Goal: Task Accomplishment & Management: Manage account settings

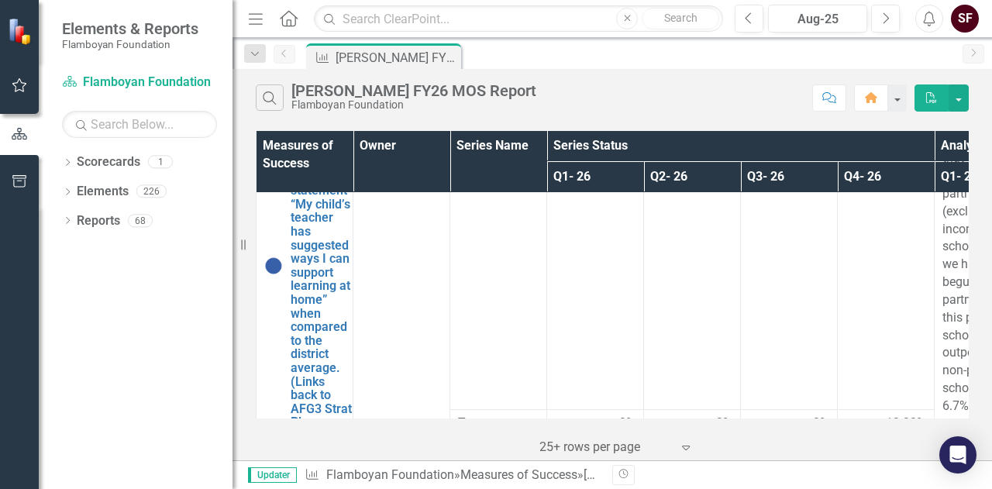
scroll to position [1880, 0]
click at [886, 22] on icon "Next" at bounding box center [885, 19] width 9 height 14
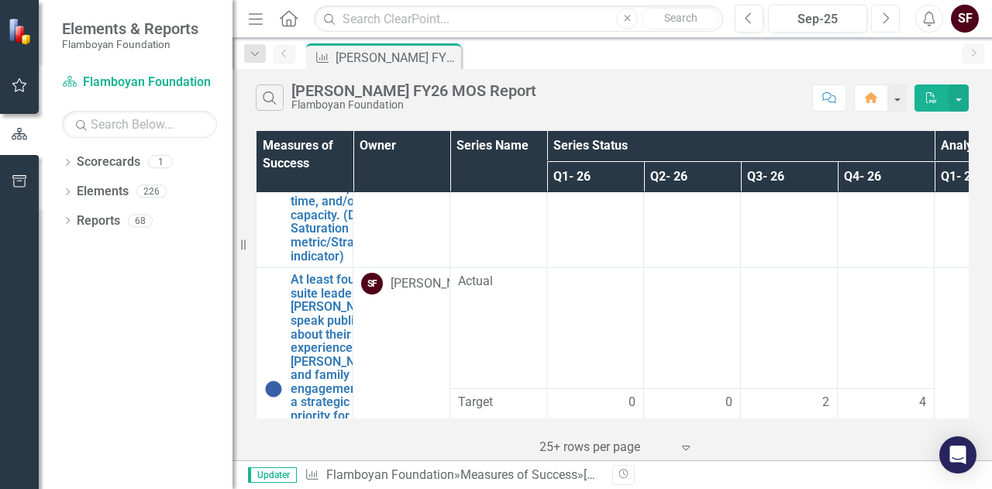
scroll to position [2636, 0]
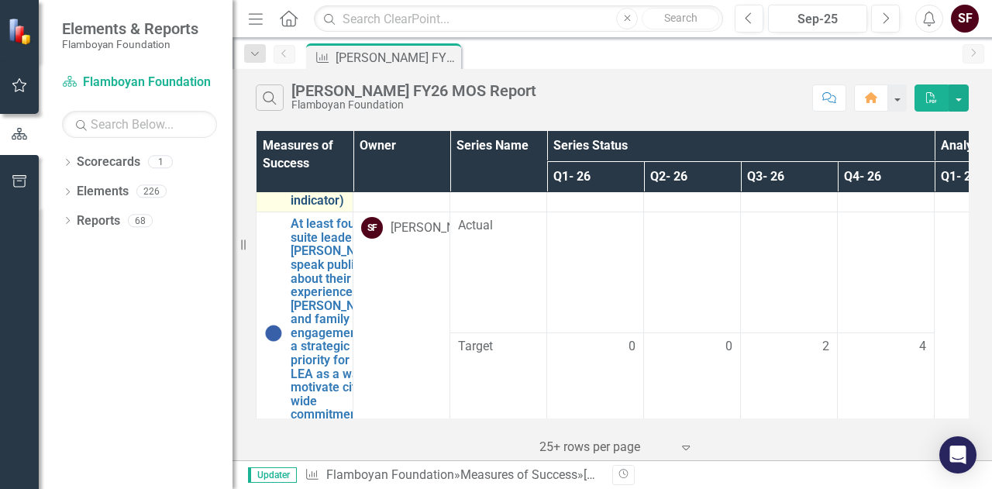
click at [302, 207] on link "4 of the 5 largest local education agencies (LEA) in [GEOGRAPHIC_DATA] allocate…" at bounding box center [350, 111] width 119 height 191
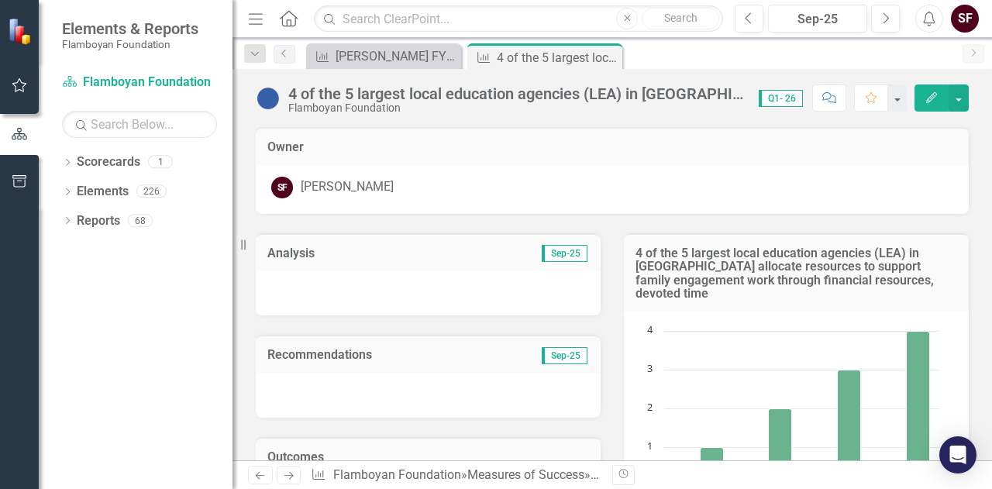
click at [931, 94] on icon "Edit" at bounding box center [932, 97] width 14 height 11
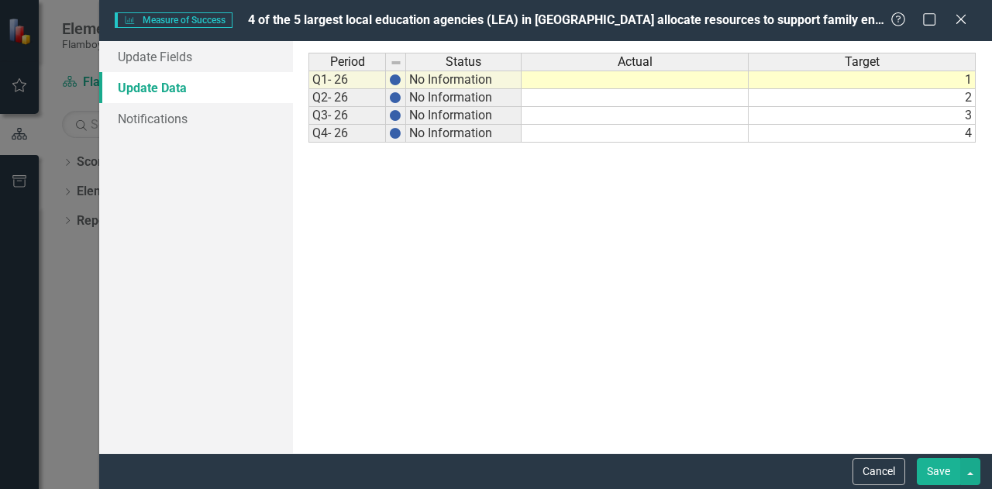
click at [610, 84] on td at bounding box center [635, 80] width 227 height 19
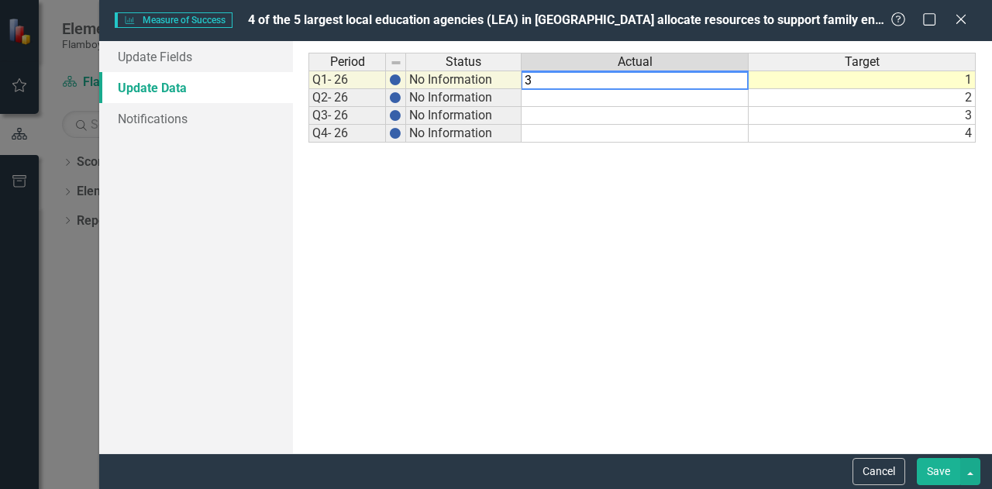
type textarea "3"
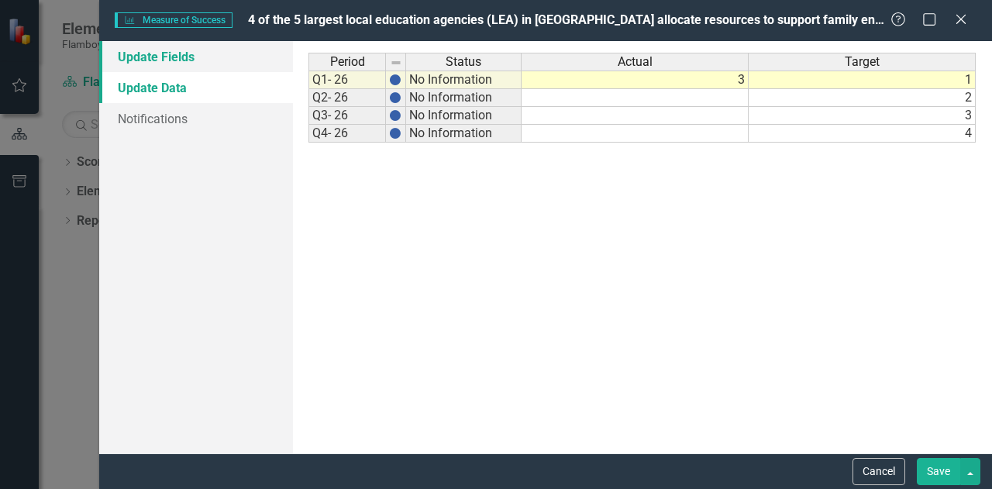
click at [152, 59] on link "Update Fields" at bounding box center [196, 56] width 194 height 31
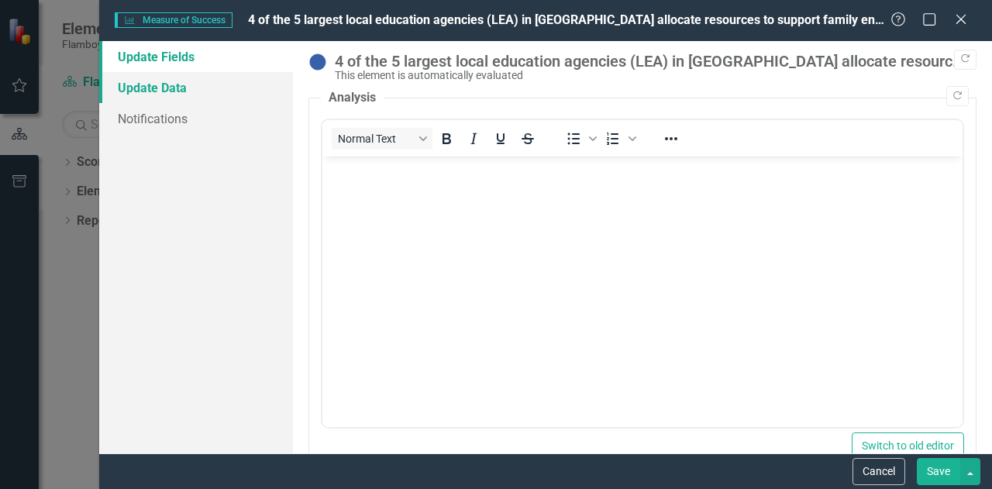
click at [157, 85] on link "Update Data" at bounding box center [196, 87] width 194 height 31
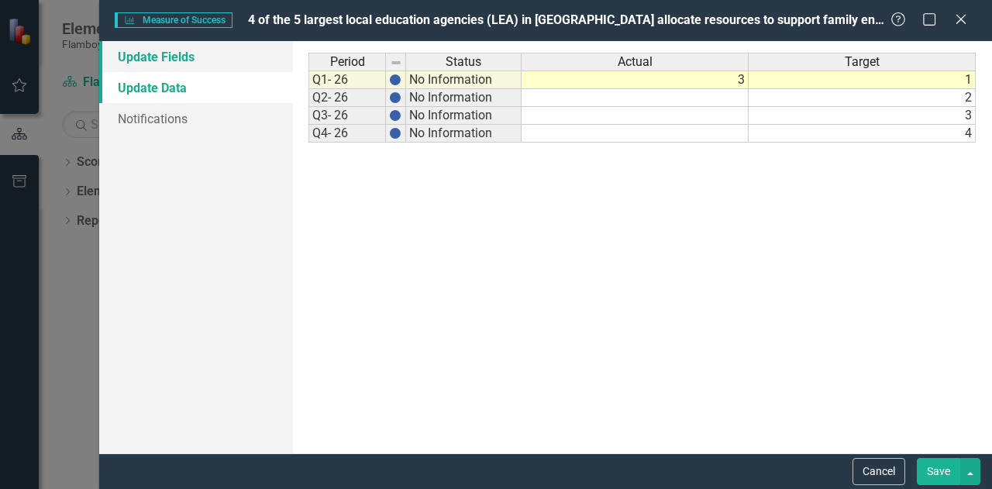
click at [158, 61] on link "Update Fields" at bounding box center [196, 56] width 194 height 31
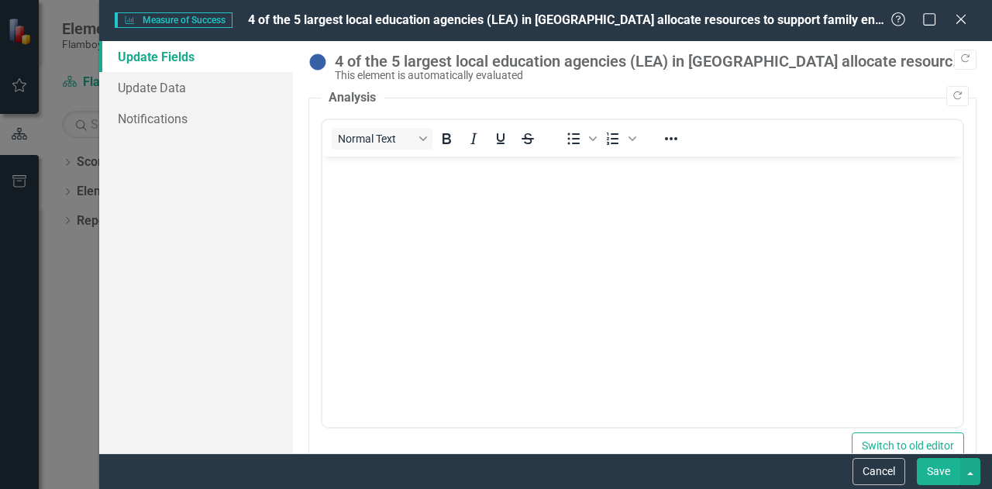
click at [640, 307] on body "Rich Text Area. Press ALT-0 for help." at bounding box center [642, 273] width 640 height 233
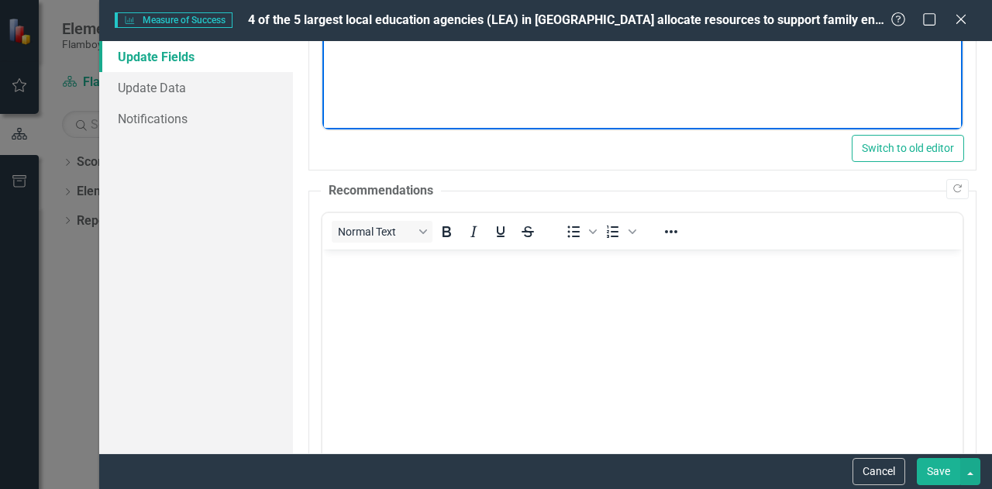
scroll to position [378, 0]
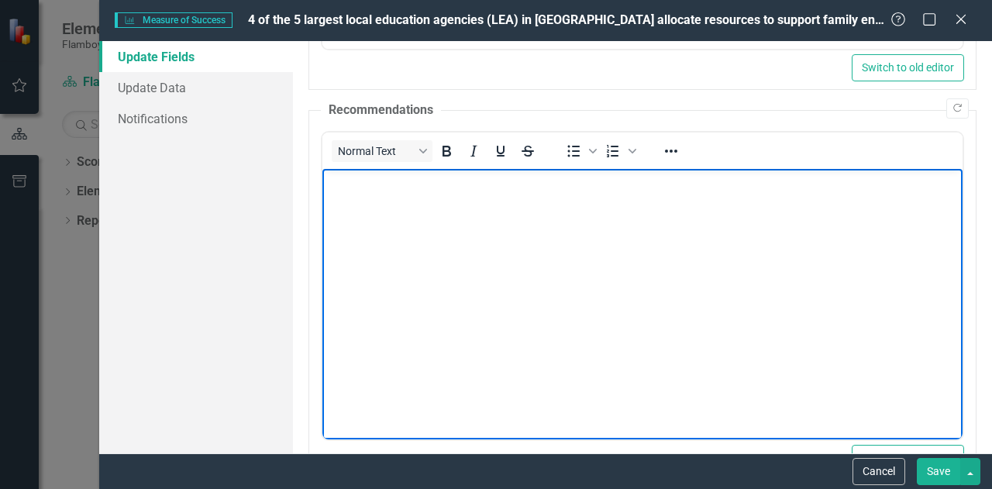
click at [551, 236] on body "Rich Text Area. Press ALT-0 for help." at bounding box center [642, 284] width 640 height 233
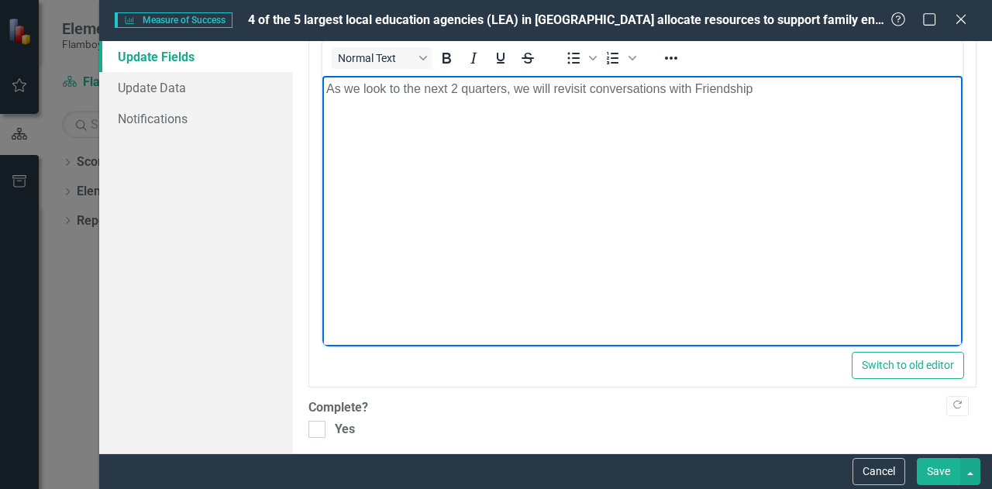
scroll to position [478, 0]
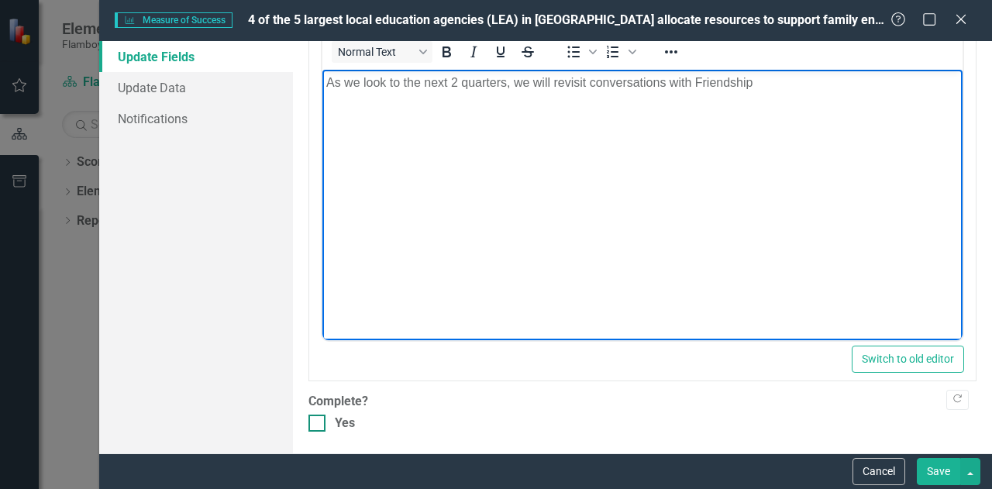
click at [317, 418] on input "Yes" at bounding box center [314, 420] width 10 height 10
checkbox input "true"
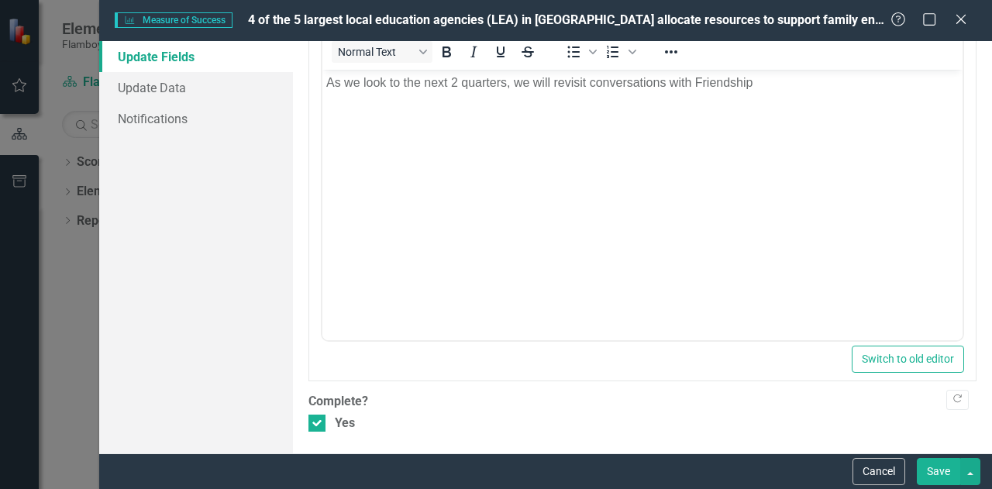
click at [942, 457] on div "Cancel Save" at bounding box center [545, 471] width 893 height 36
click at [933, 468] on button "Save" at bounding box center [938, 471] width 43 height 27
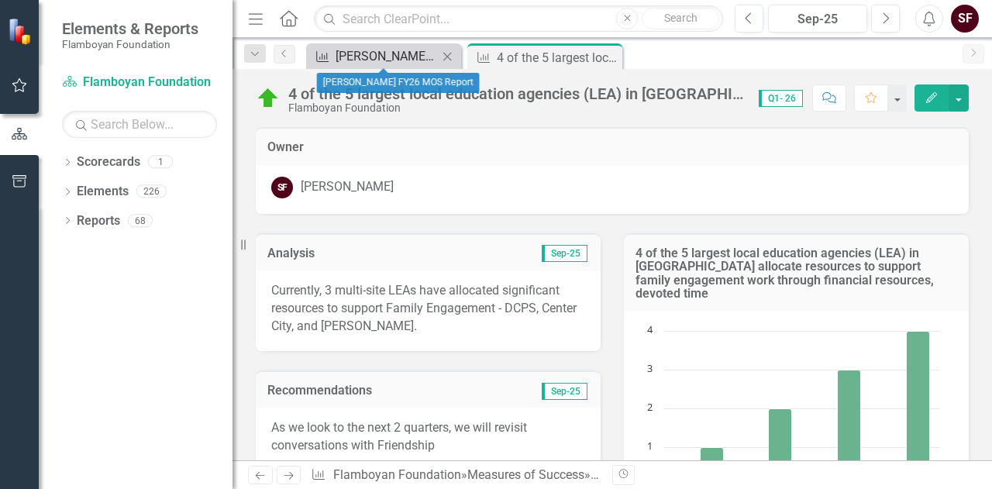
click at [346, 50] on div "[PERSON_NAME] FY26 MOS Report" at bounding box center [387, 56] width 102 height 19
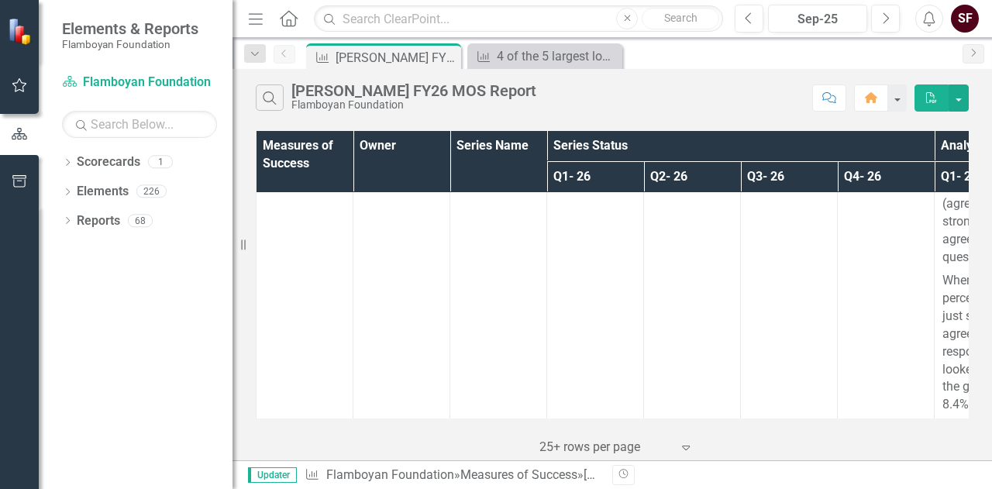
scroll to position [2888, 0]
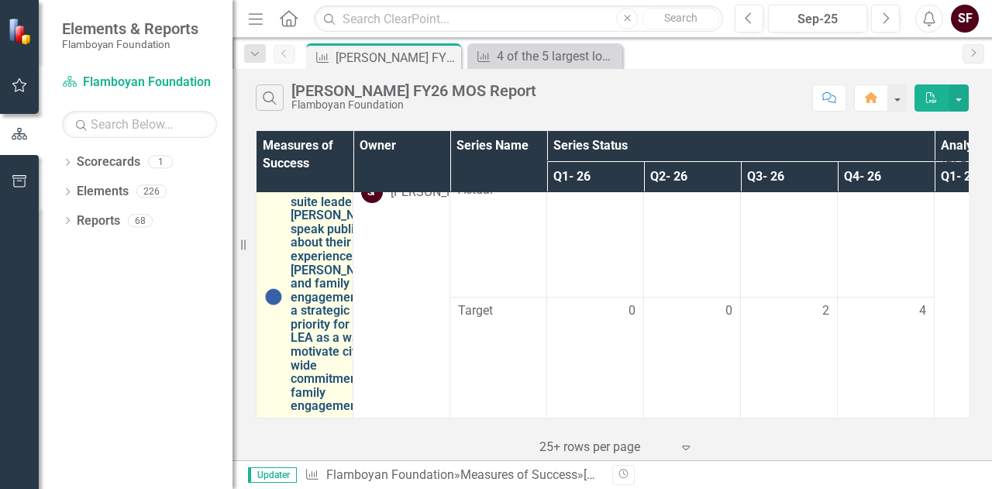
click at [332, 377] on link "At least four C-suite leaders at [PERSON_NAME] speak publicly about their exper…" at bounding box center [338, 297] width 94 height 232
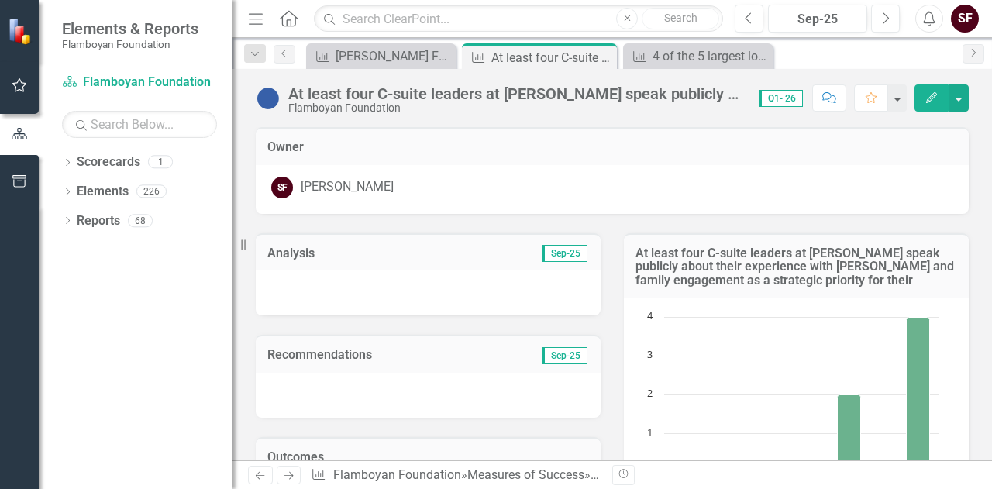
click at [929, 98] on icon "Edit" at bounding box center [932, 97] width 14 height 11
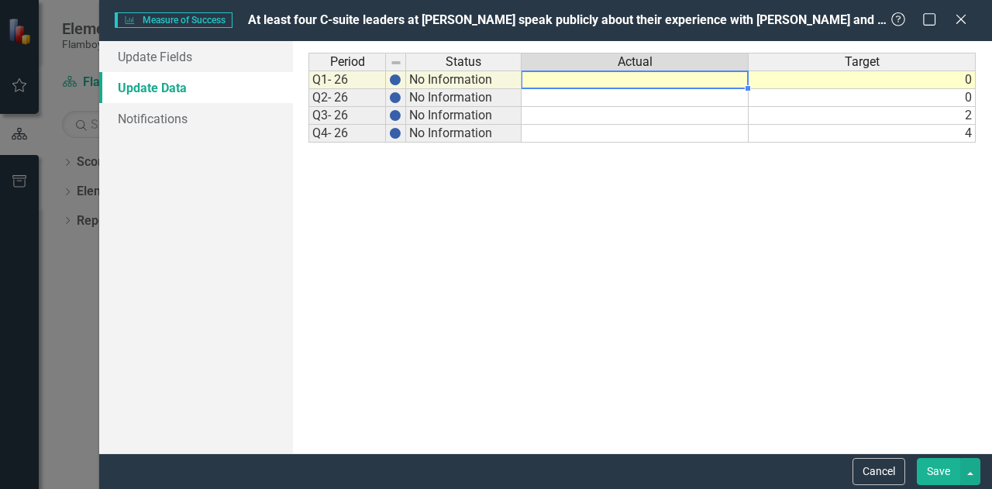
click at [650, 85] on td at bounding box center [635, 80] width 227 height 19
type textarea "0"
click at [578, 174] on div "Period Status Actual Target Q1- 26 No Information 0 Q2- 26 No Information 0 Q3-…" at bounding box center [643, 247] width 668 height 389
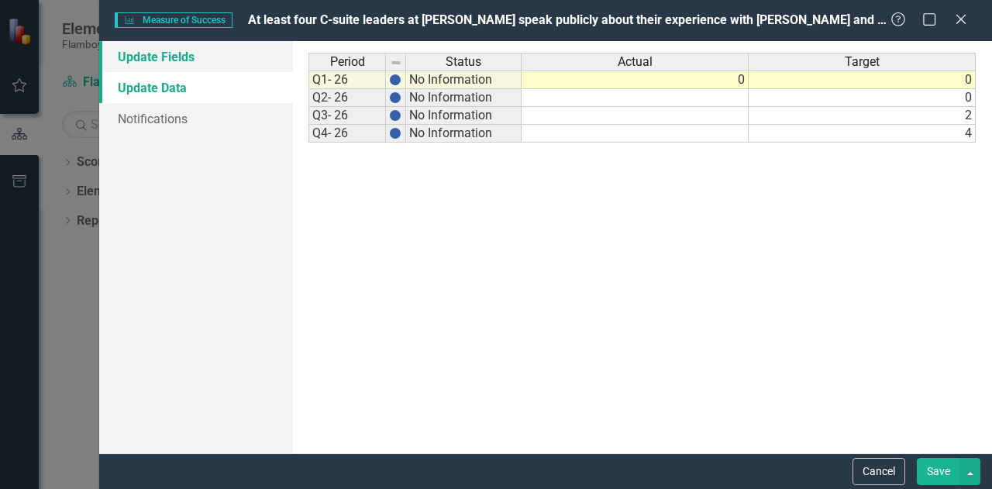
click at [183, 52] on link "Update Fields" at bounding box center [196, 56] width 194 height 31
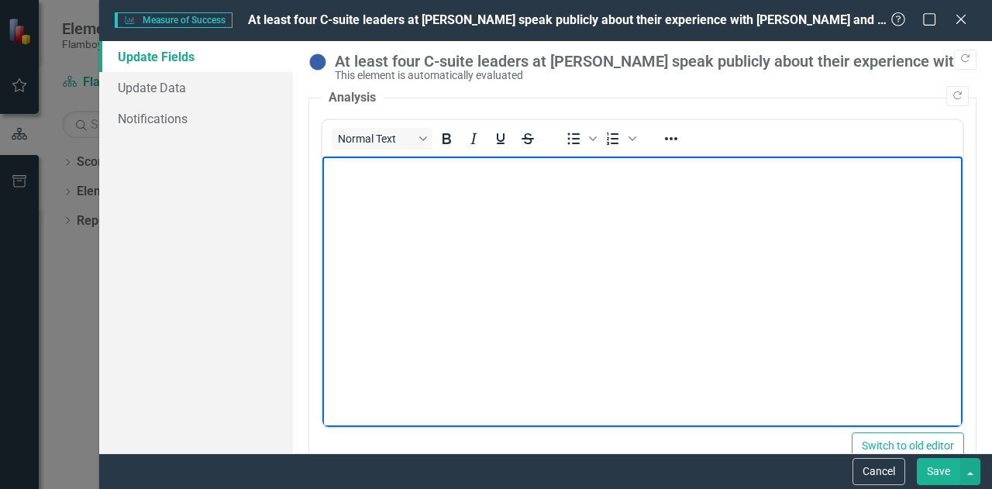
click at [551, 288] on body "Rich Text Area. Press ALT-0 for help." at bounding box center [642, 273] width 640 height 233
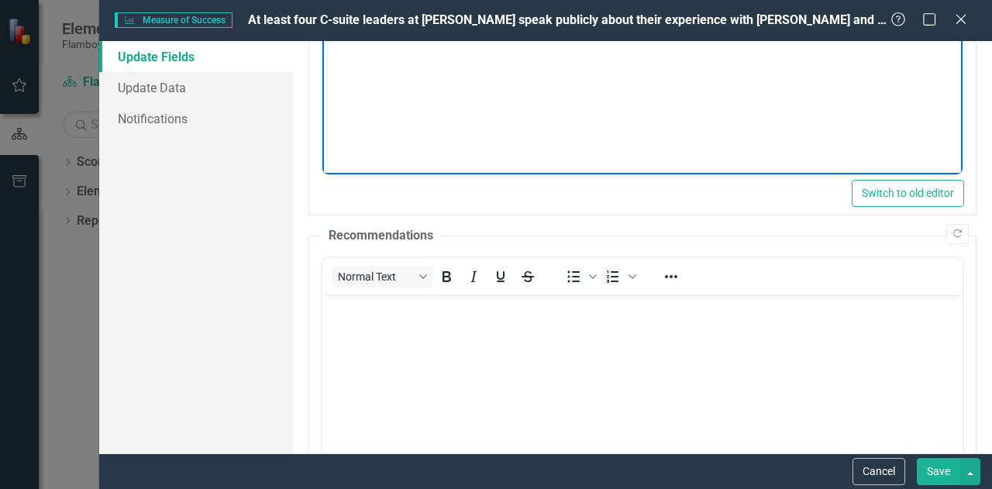
scroll to position [245, 0]
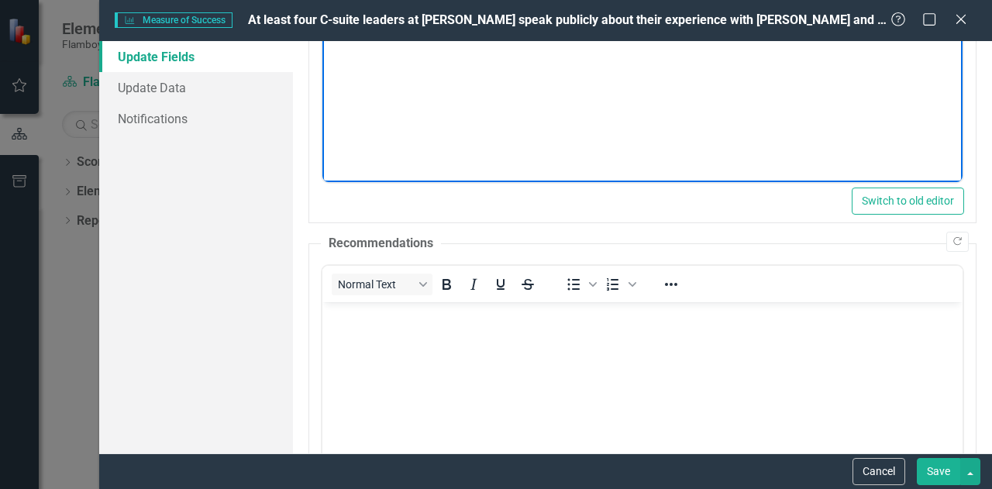
click at [454, 365] on body "Rich Text Area. Press ALT-0 for help." at bounding box center [642, 418] width 640 height 233
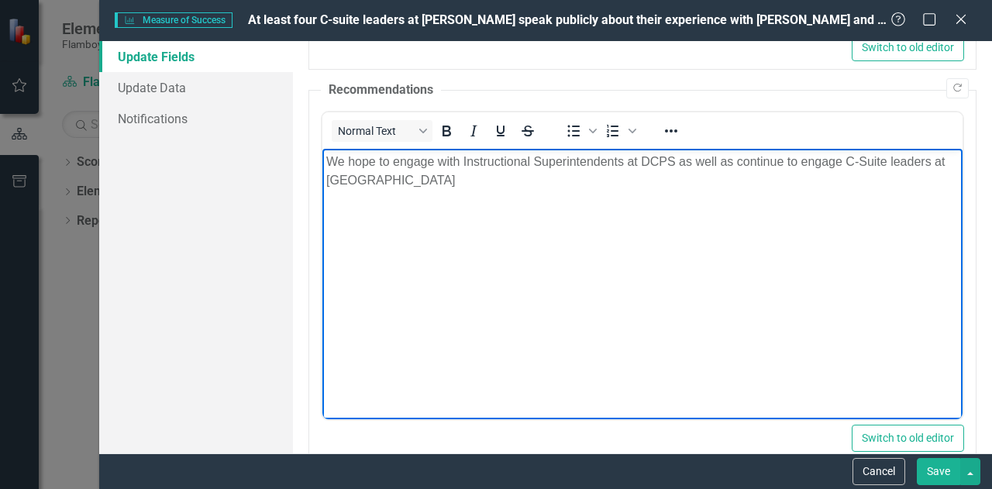
scroll to position [478, 0]
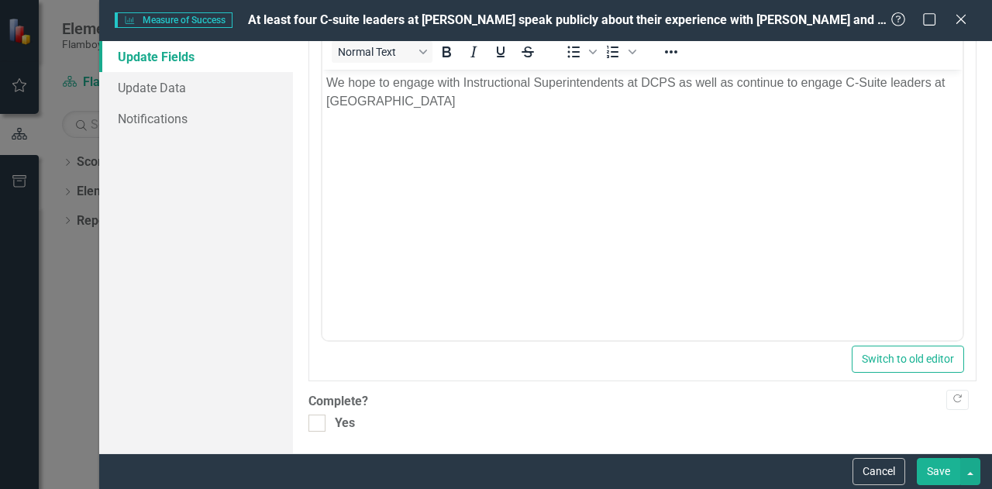
drag, startPoint x: 330, startPoint y: 421, endPoint x: 630, endPoint y: 438, distance: 300.5
click at [332, 421] on div "Yes" at bounding box center [643, 424] width 668 height 18
click at [319, 421] on input "Yes" at bounding box center [314, 420] width 10 height 10
checkbox input "true"
click at [936, 475] on button "Save" at bounding box center [938, 471] width 43 height 27
